Goal: Information Seeking & Learning: Learn about a topic

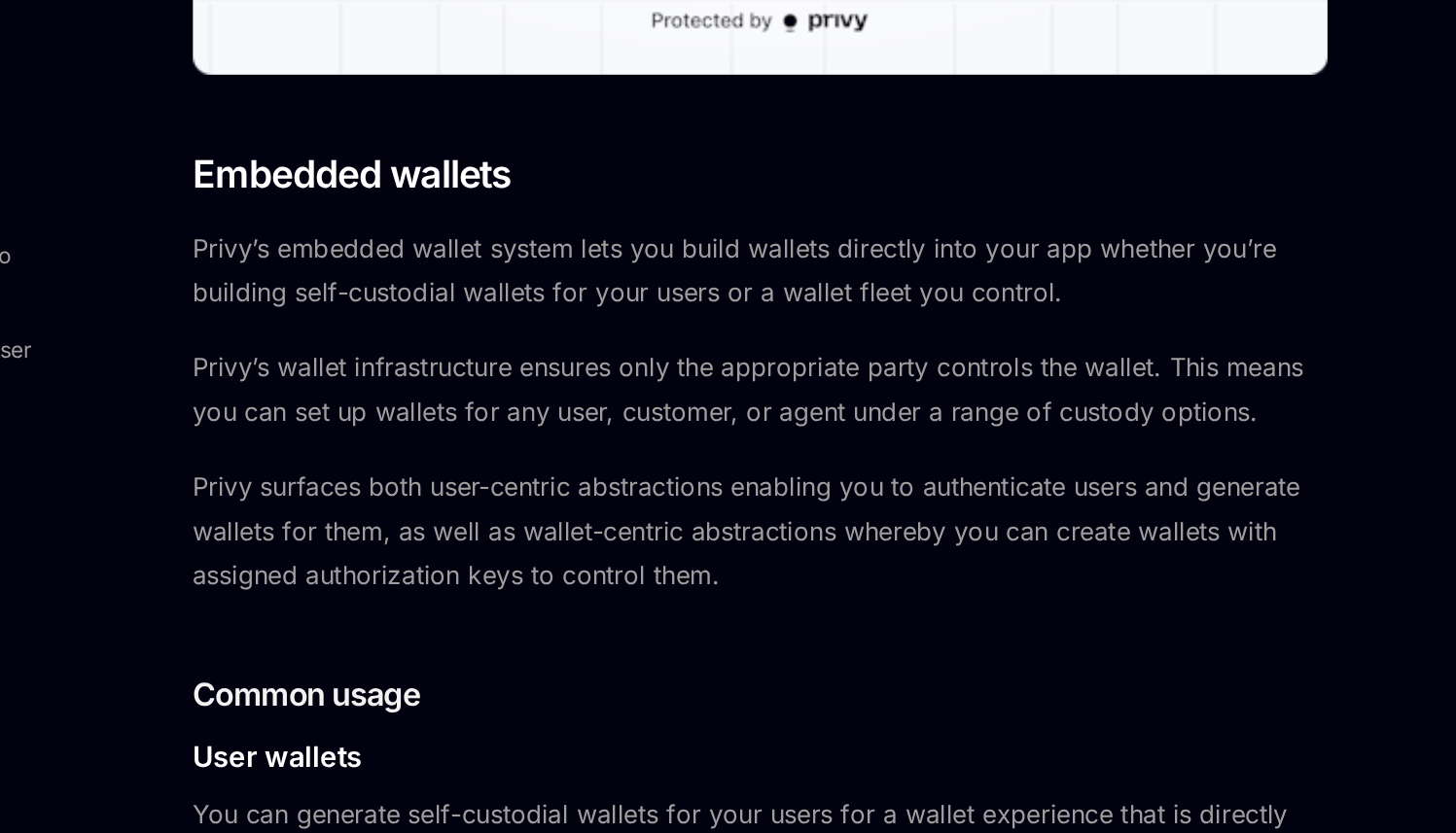
scroll to position [688, 0]
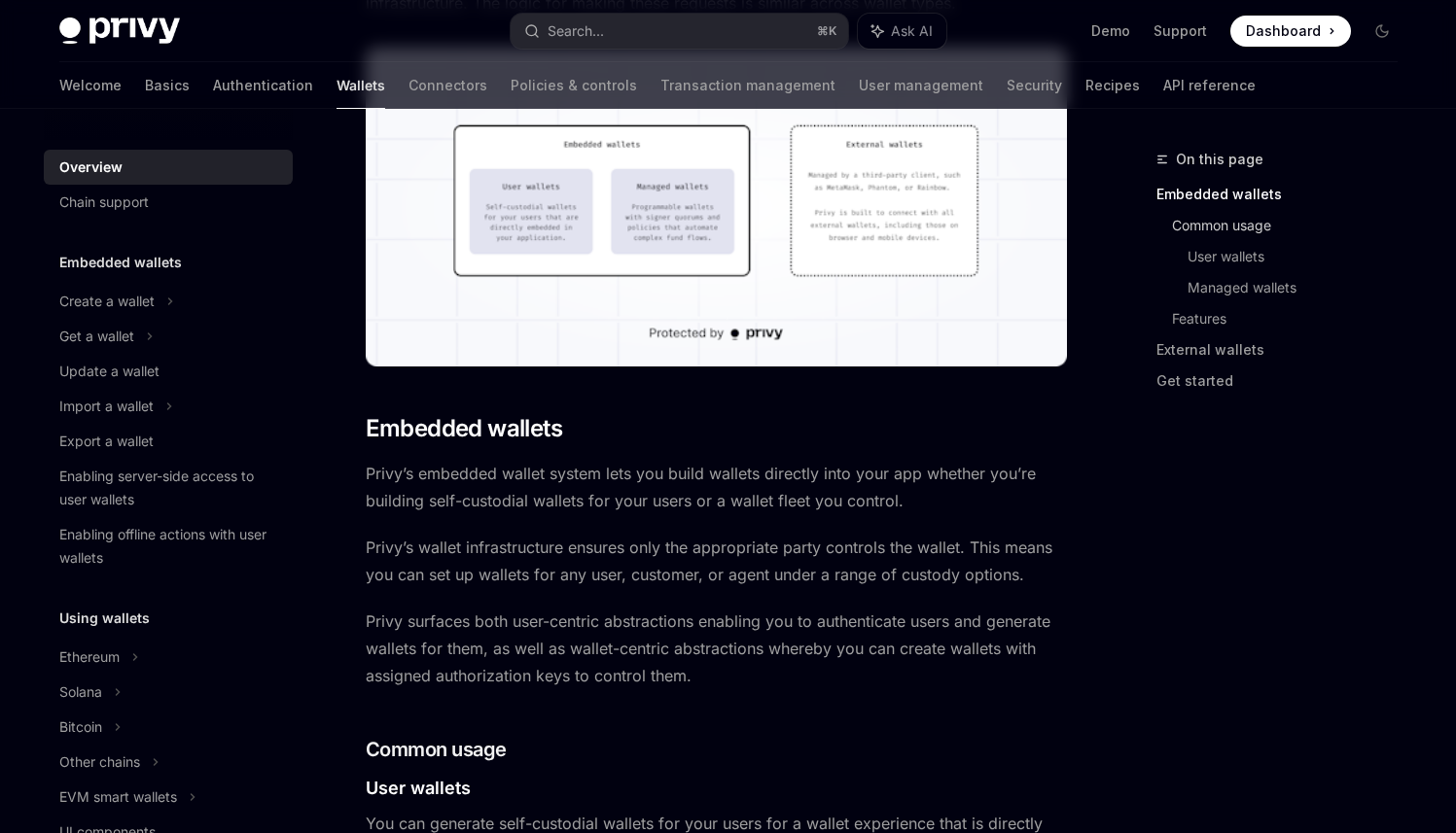
click at [1255, 237] on link "Common usage" at bounding box center [1293, 225] width 241 height 31
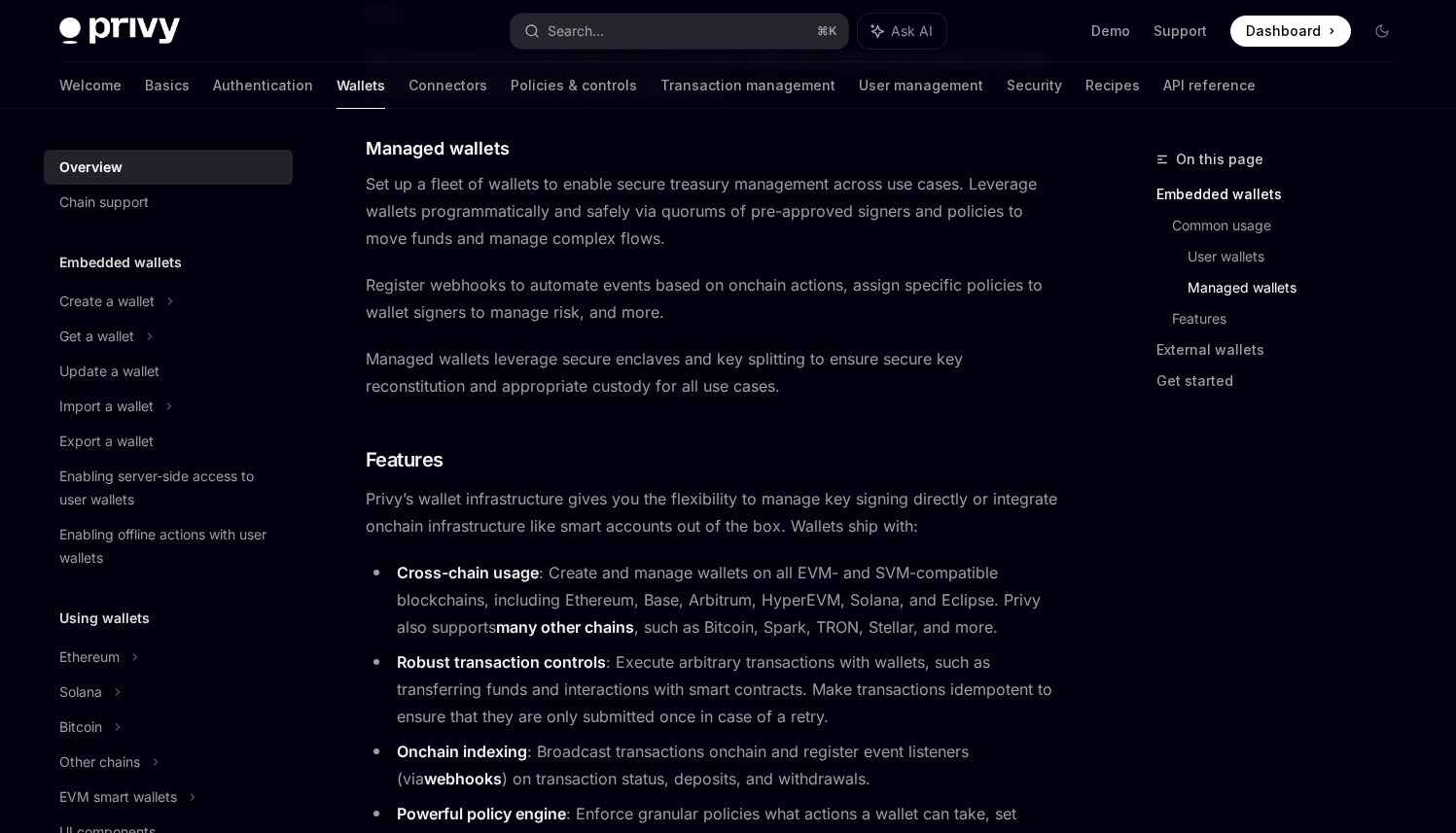
scroll to position [2077, 0]
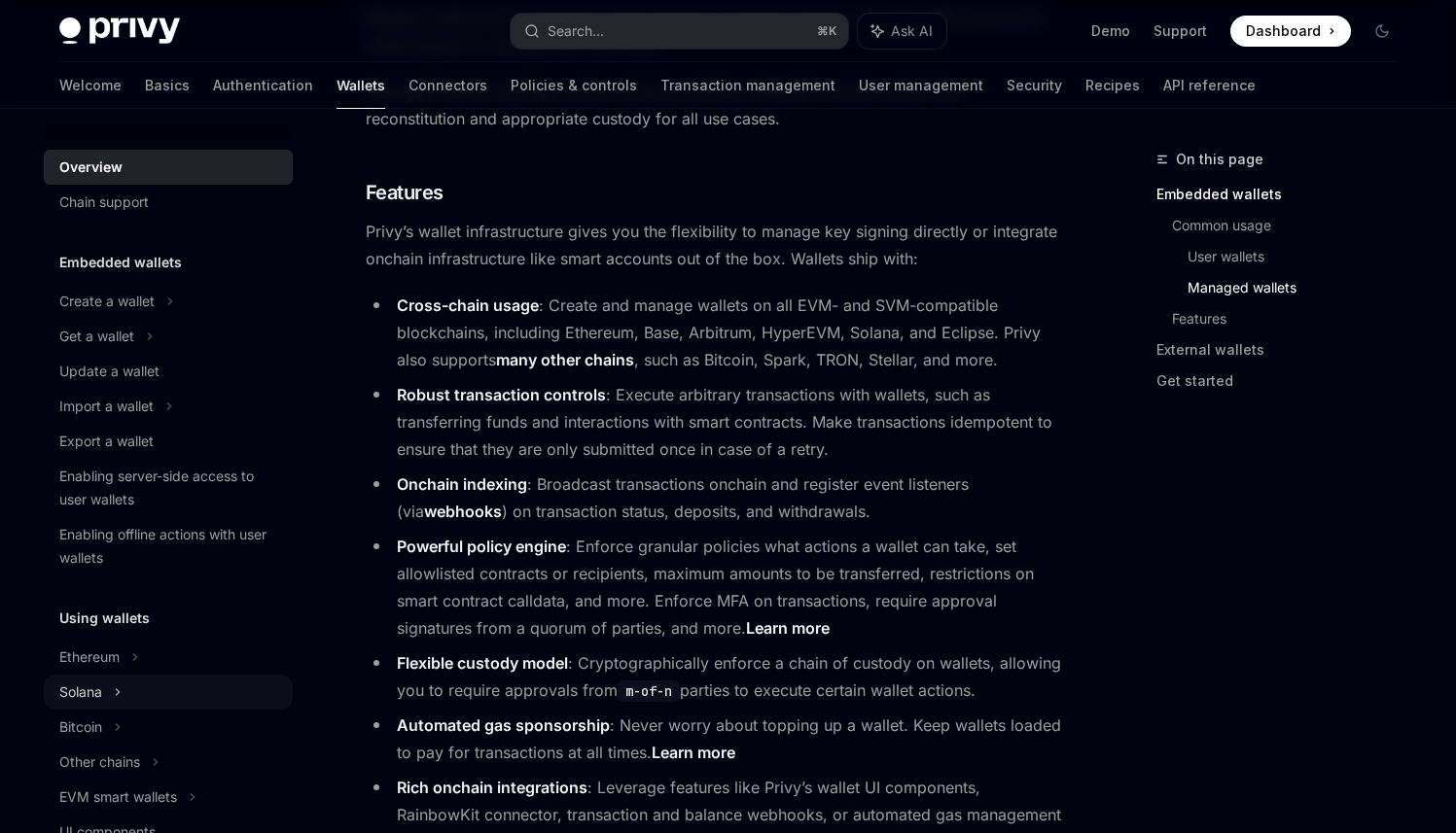
click at [68, 348] on div "Solana" at bounding box center [97, 337] width 75 height 24
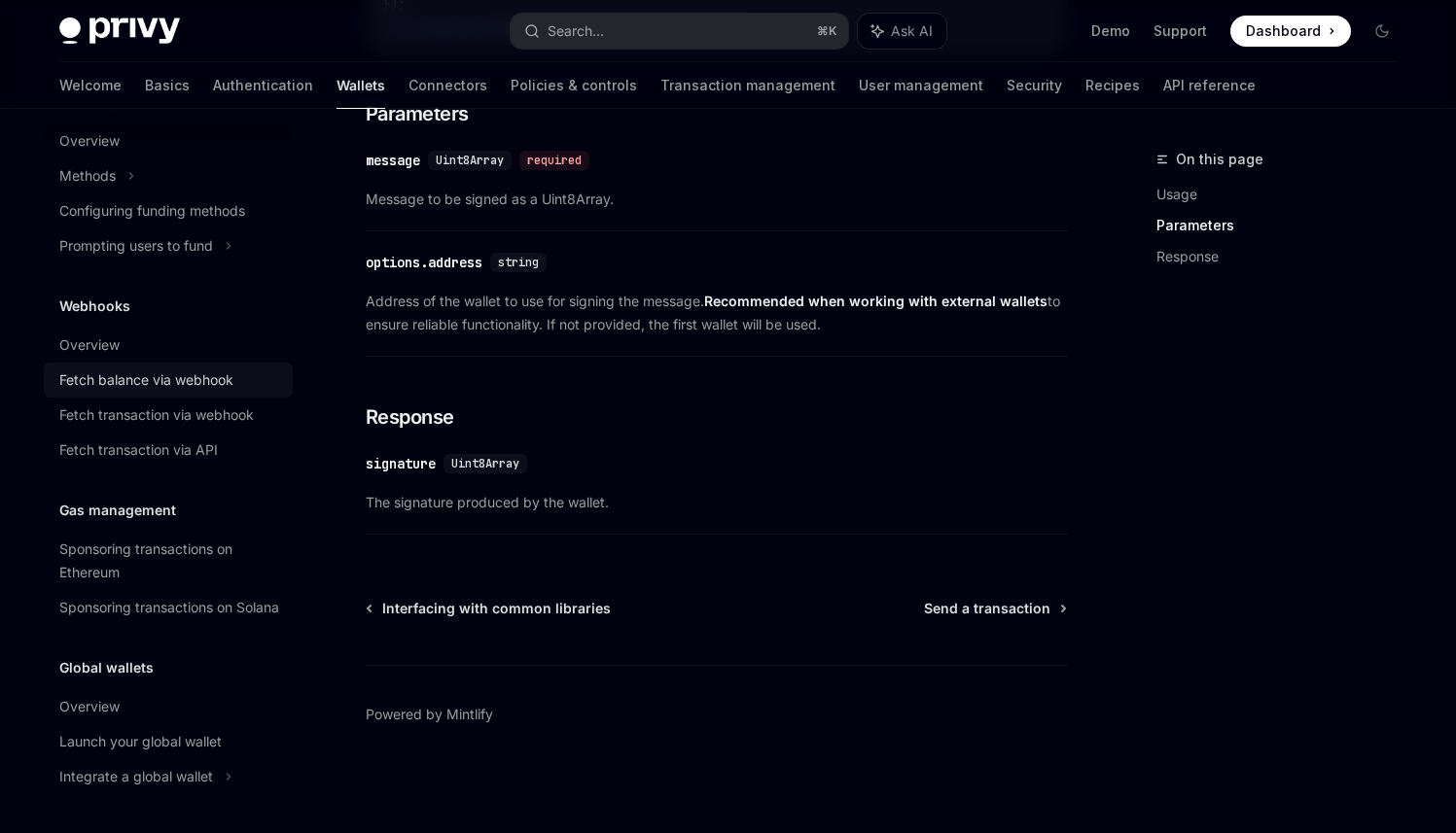
scroll to position [1012, 0]
click at [98, 745] on div "Launch your global wallet" at bounding box center [140, 742] width 162 height 24
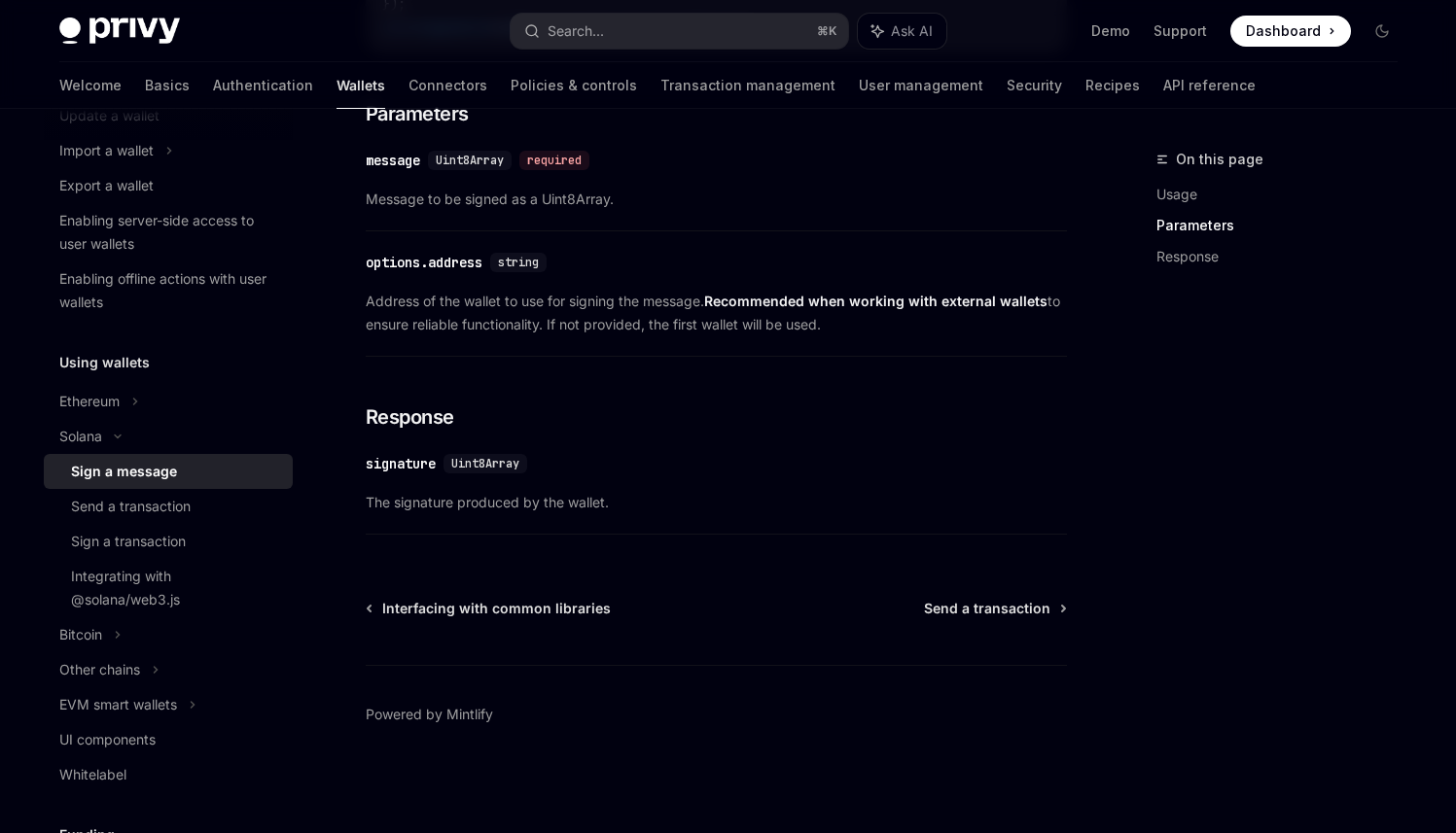
scroll to position [1125, 0]
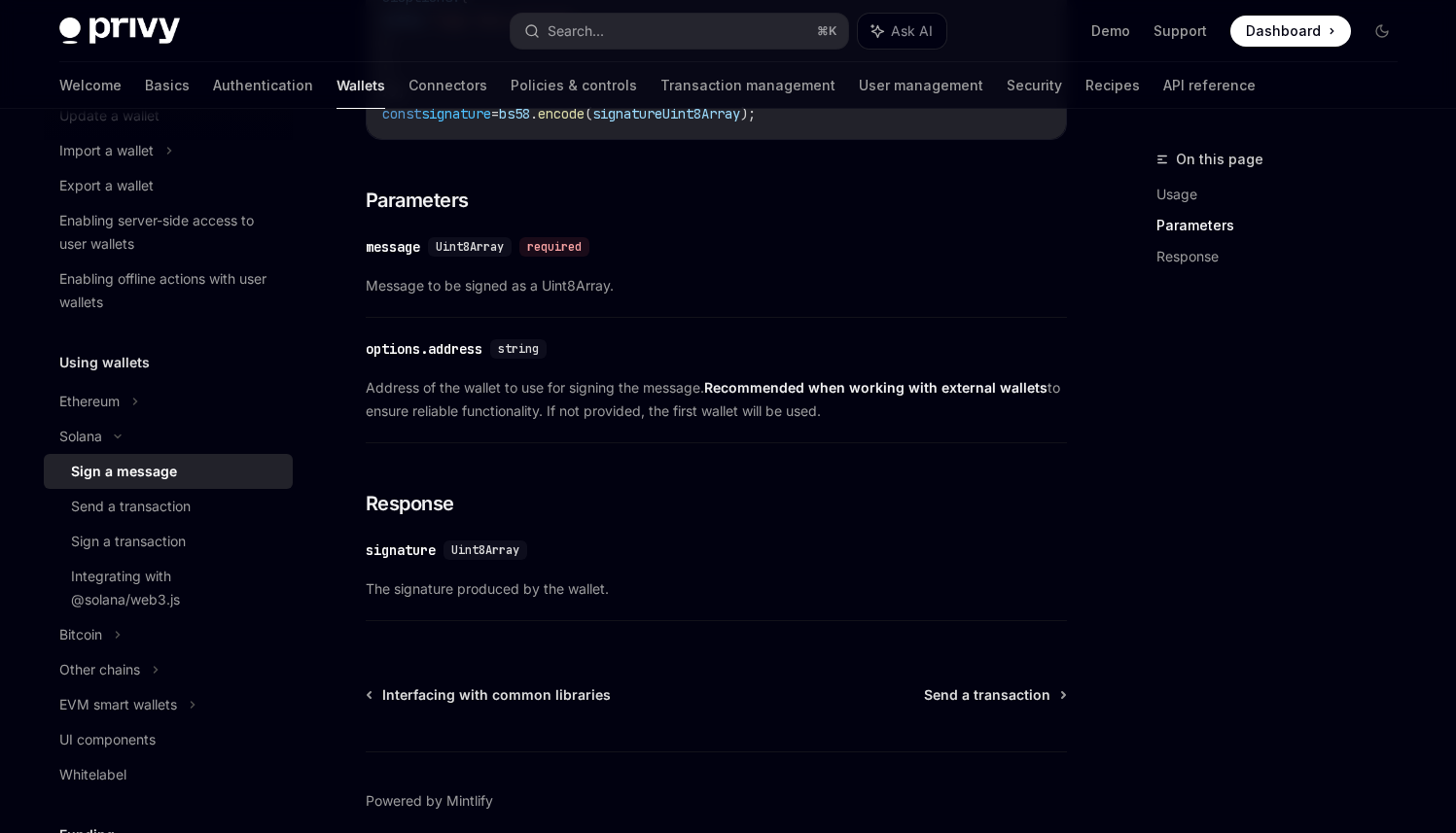
scroll to position [1125, 0]
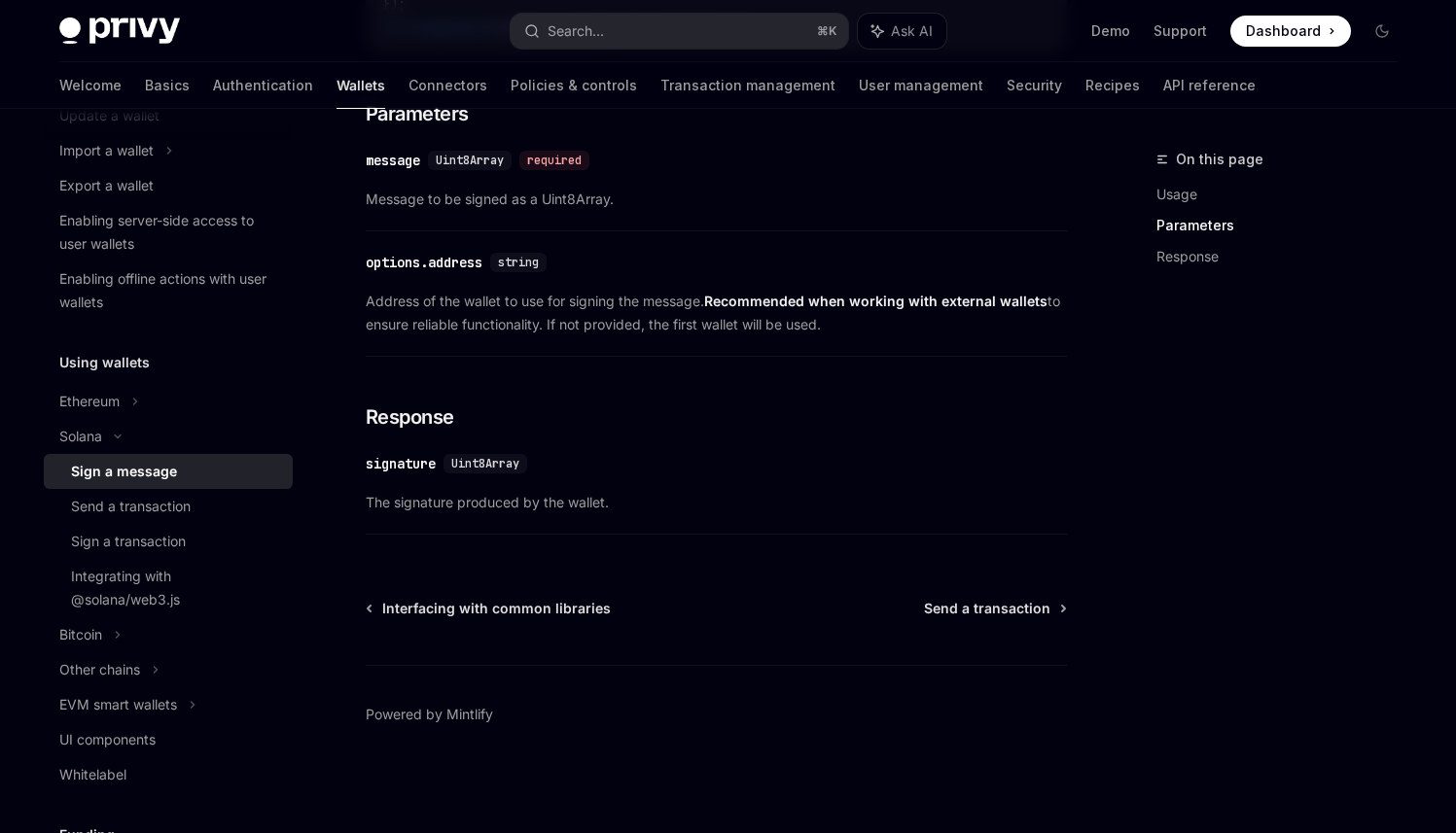
type textarea "*"
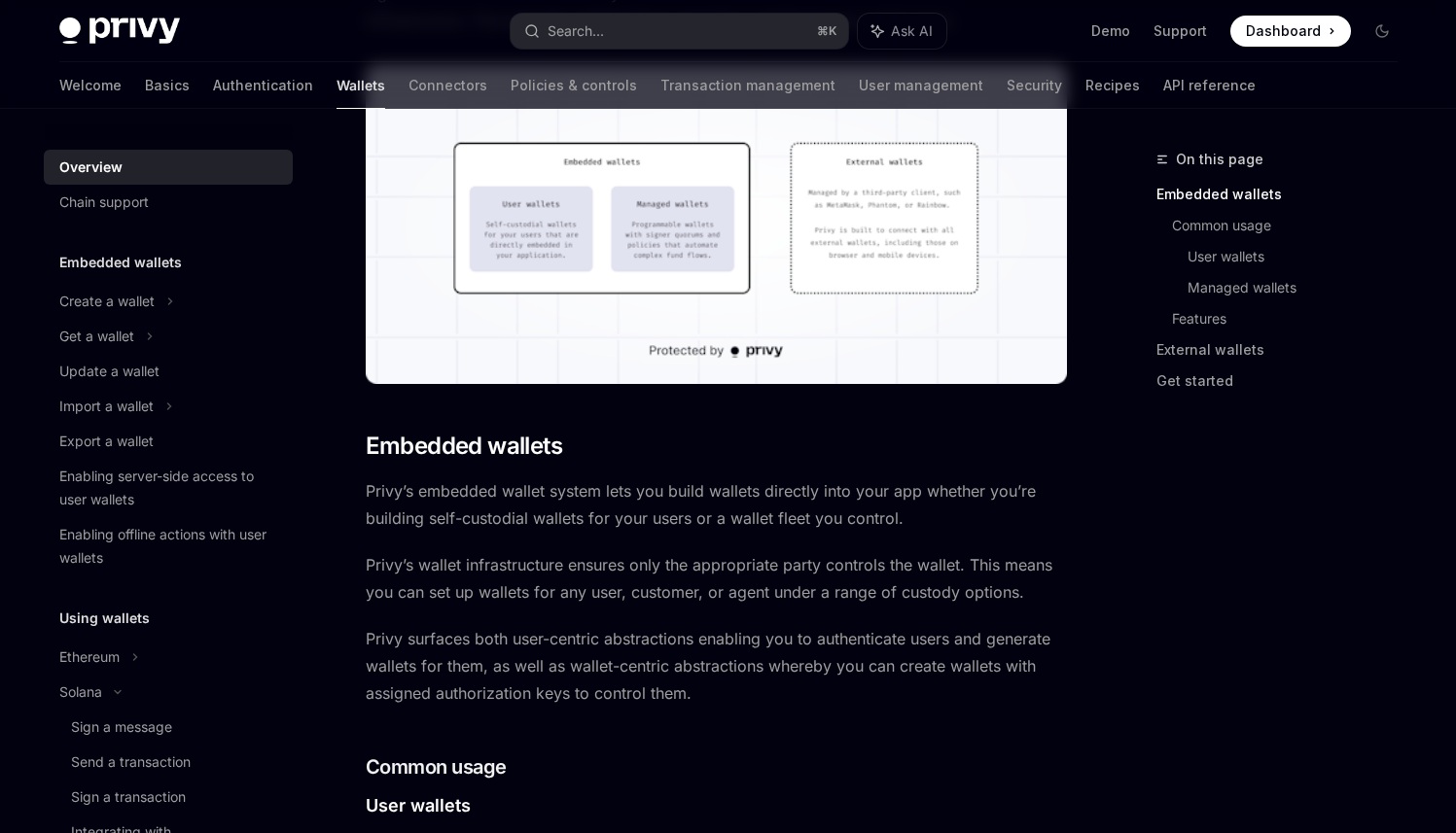
scroll to position [668, 0]
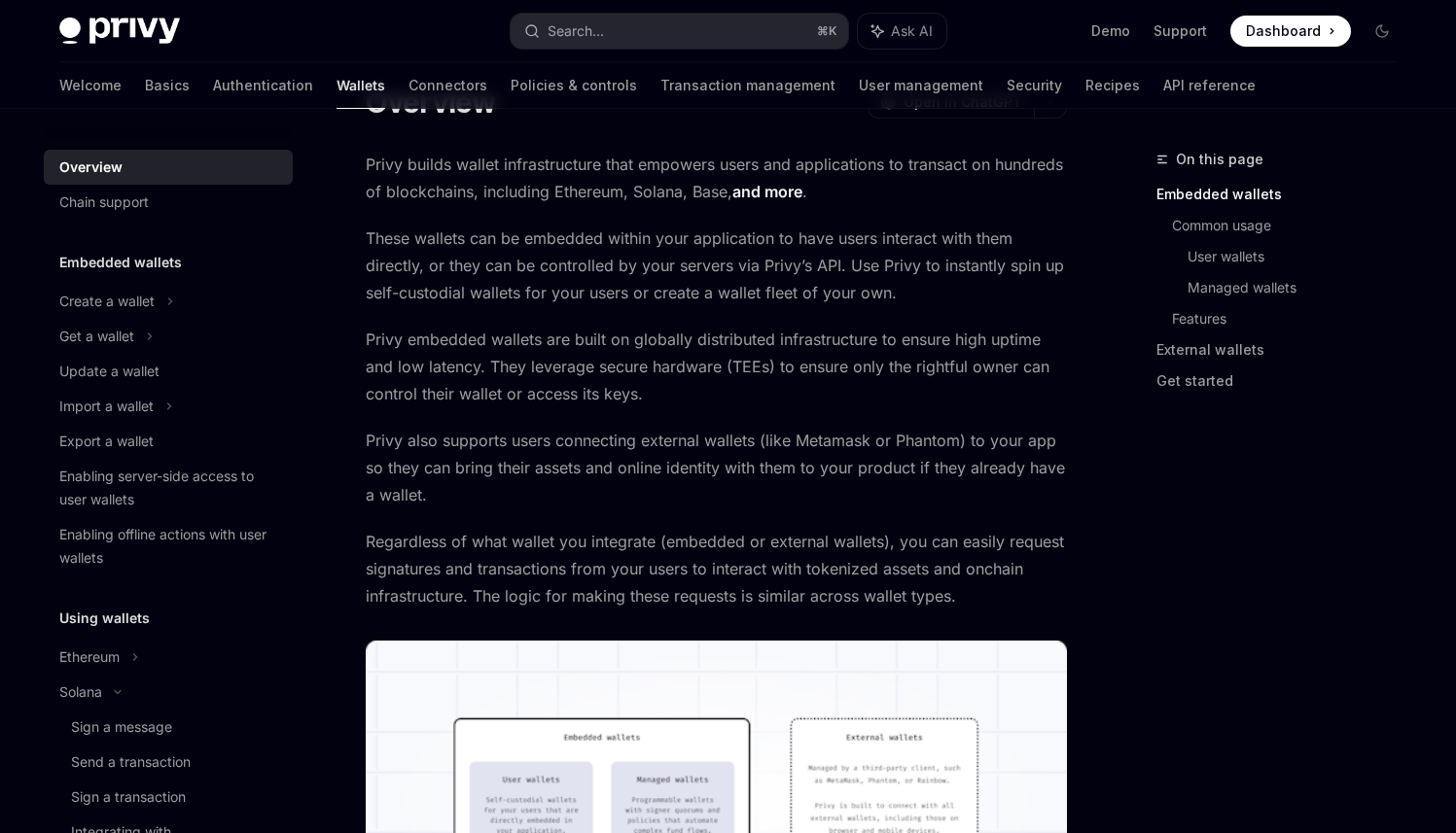
scroll to position [0, 0]
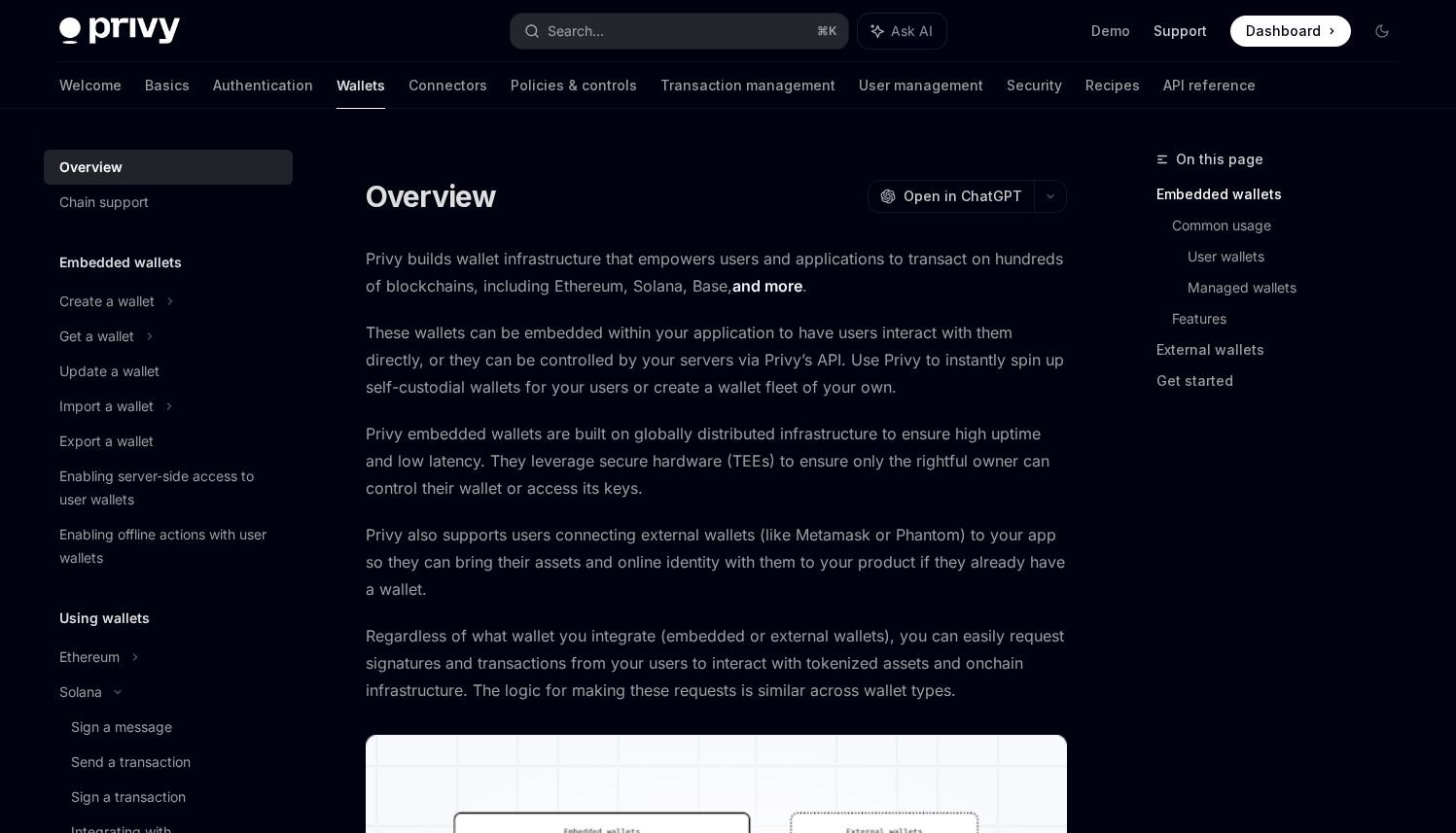
drag, startPoint x: 189, startPoint y: 469, endPoint x: 1187, endPoint y: 23, distance: 1093.1
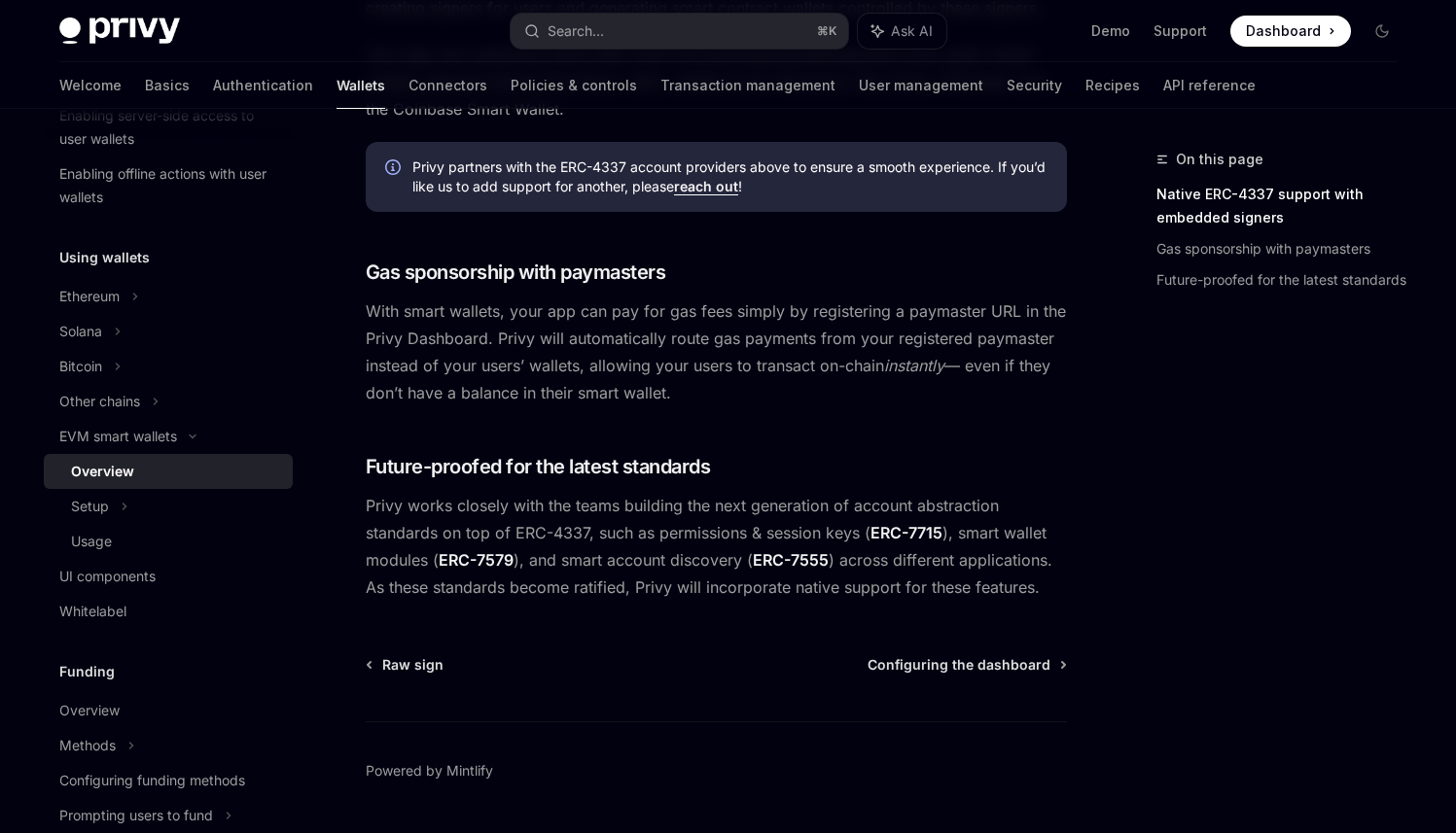
scroll to position [1494, 0]
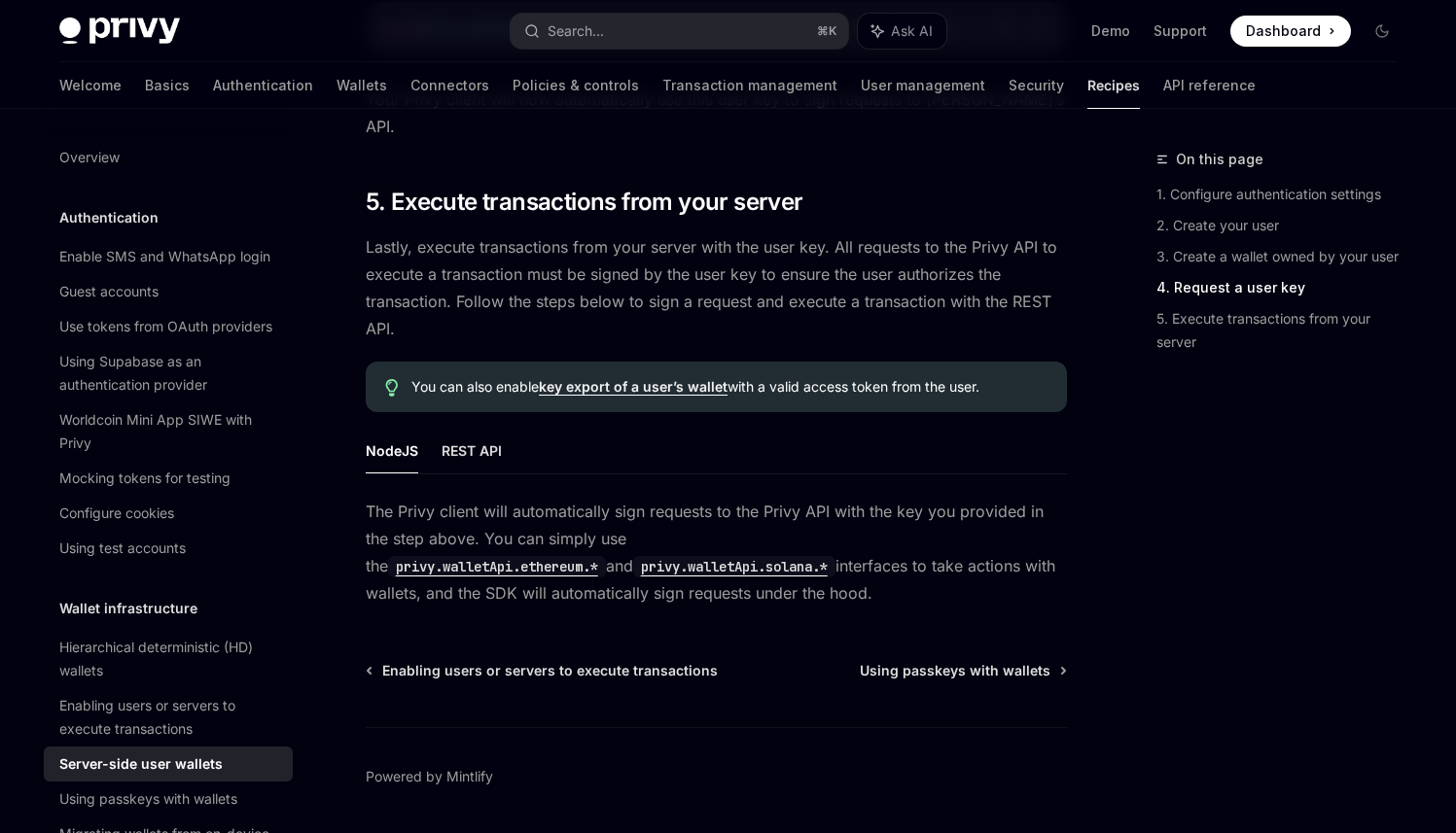
scroll to position [3687, 0]
